Goal: Check status: Check status

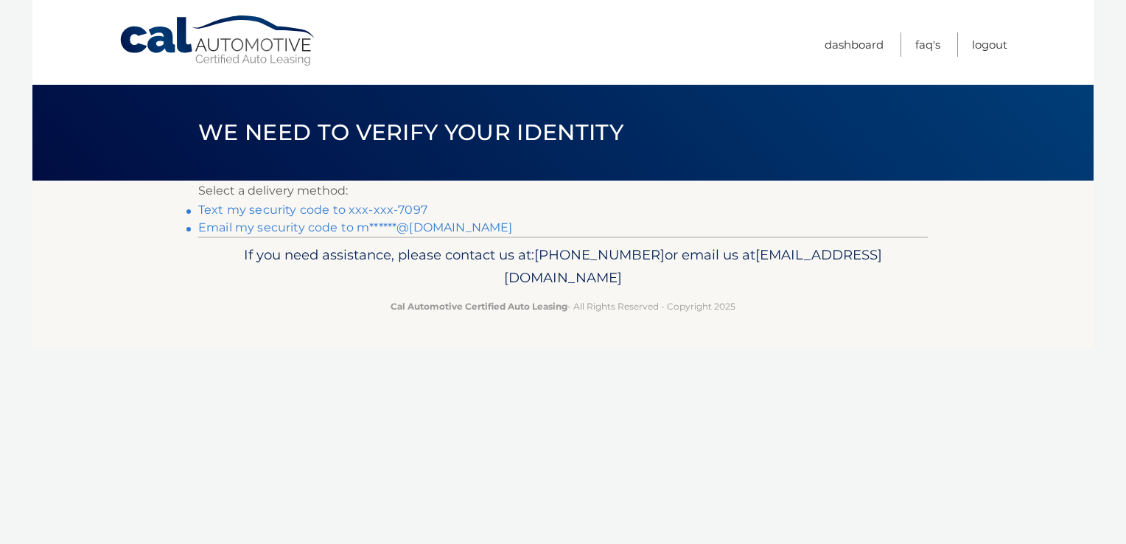
click at [335, 209] on link "Text my security code to xxx-xxx-7097" at bounding box center [312, 210] width 229 height 14
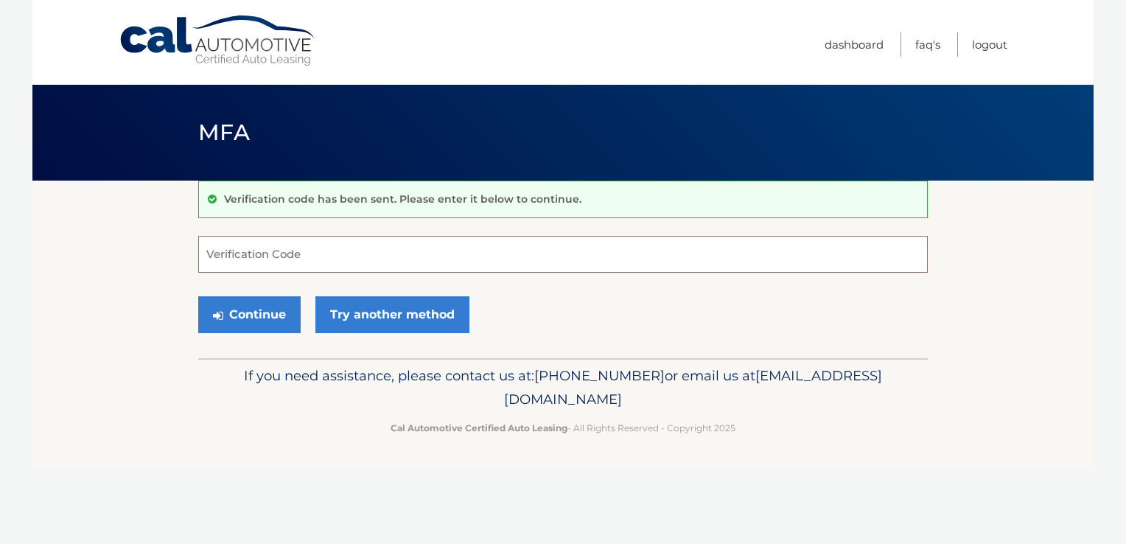
click at [338, 242] on input "Verification Code" at bounding box center [563, 254] width 730 height 37
type input "398572"
click at [262, 320] on button "Continue" at bounding box center [249, 314] width 102 height 37
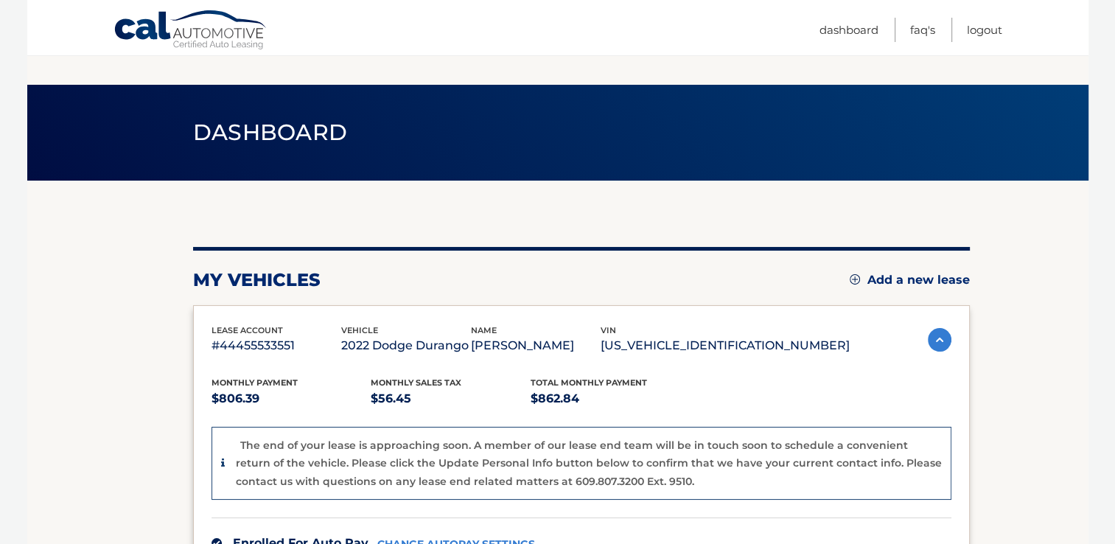
scroll to position [382, 0]
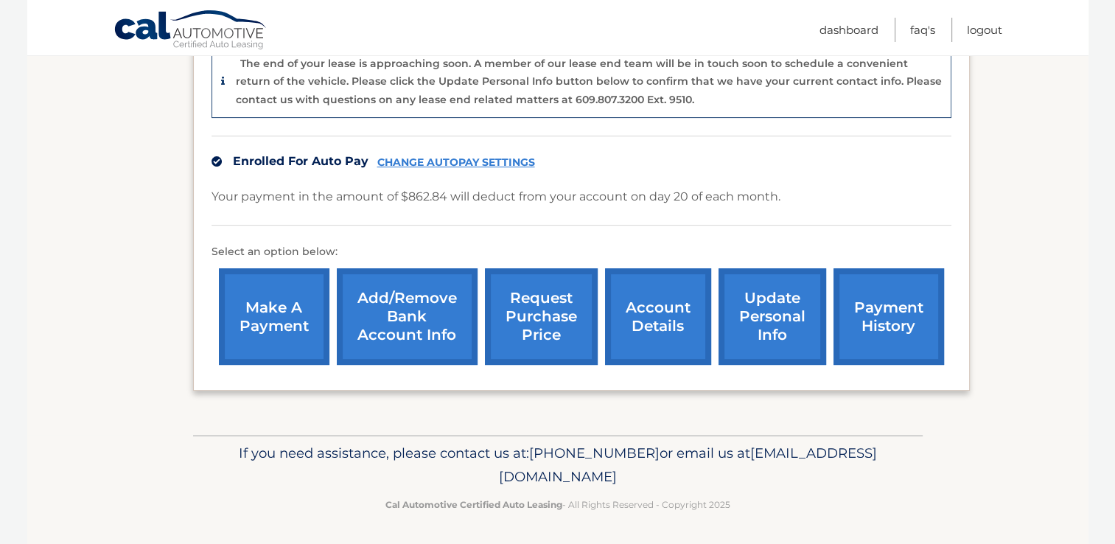
click at [553, 324] on link "request purchase price" at bounding box center [541, 316] width 113 height 97
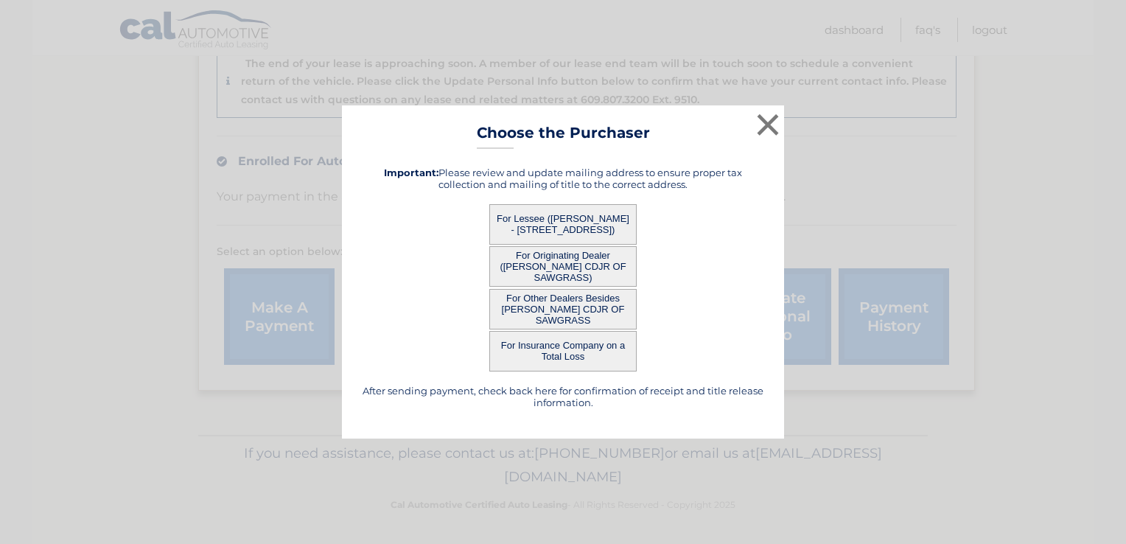
click at [557, 268] on button "For Originating Dealer (ARRIGO CDJR OF SAWGRASS)" at bounding box center [562, 266] width 147 height 41
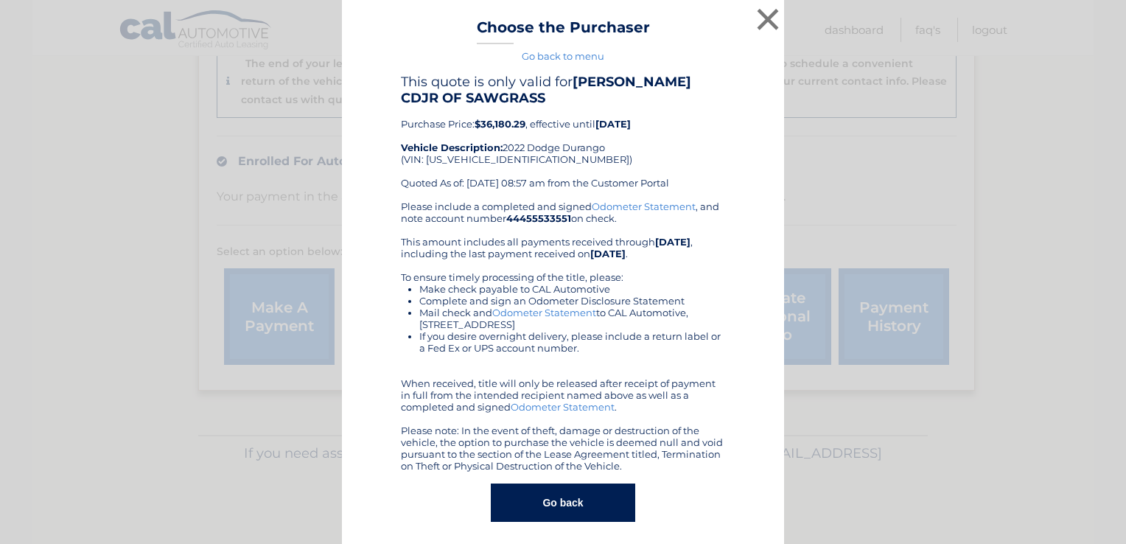
click at [587, 185] on div "This quote is only valid for ARRIGO CDJR OF SAWGRASS Purchase Price: $36,180.29…" at bounding box center [563, 137] width 324 height 127
click at [976, 385] on div "× Choose the Purchaser Go back to menu After sending payment, check back here f…" at bounding box center [563, 276] width 1114 height 552
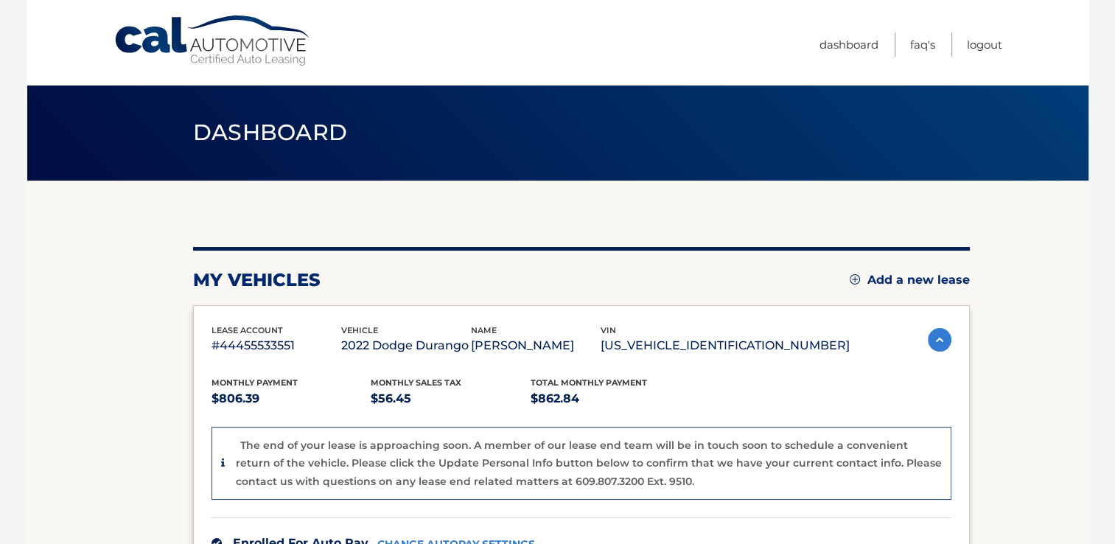
scroll to position [29, 0]
